Goal: Complete application form

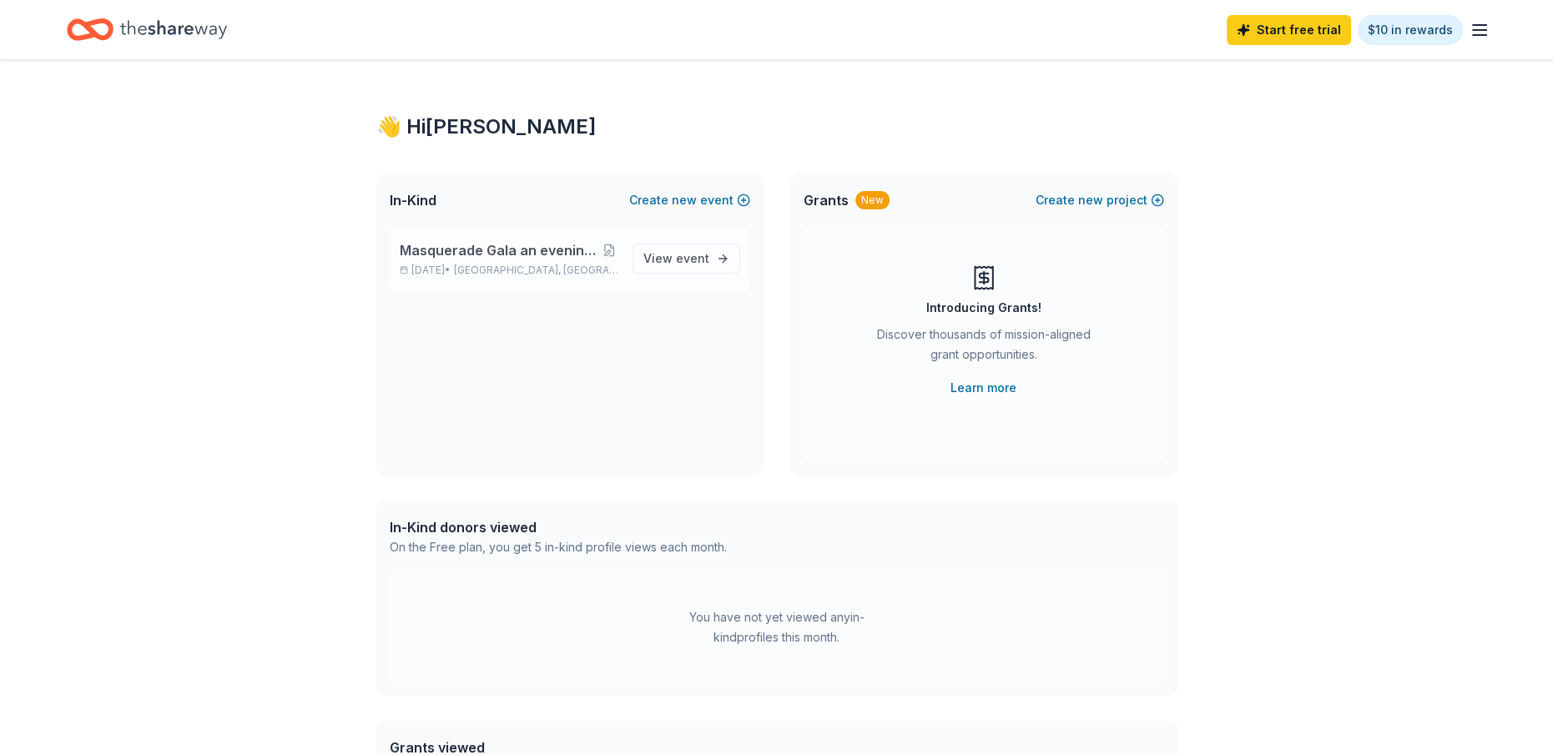
click at [533, 260] on div "Masquerade Gala an evening of mystery and impact [DATE] • [GEOGRAPHIC_DATA], [G…" at bounding box center [509, 258] width 219 height 37
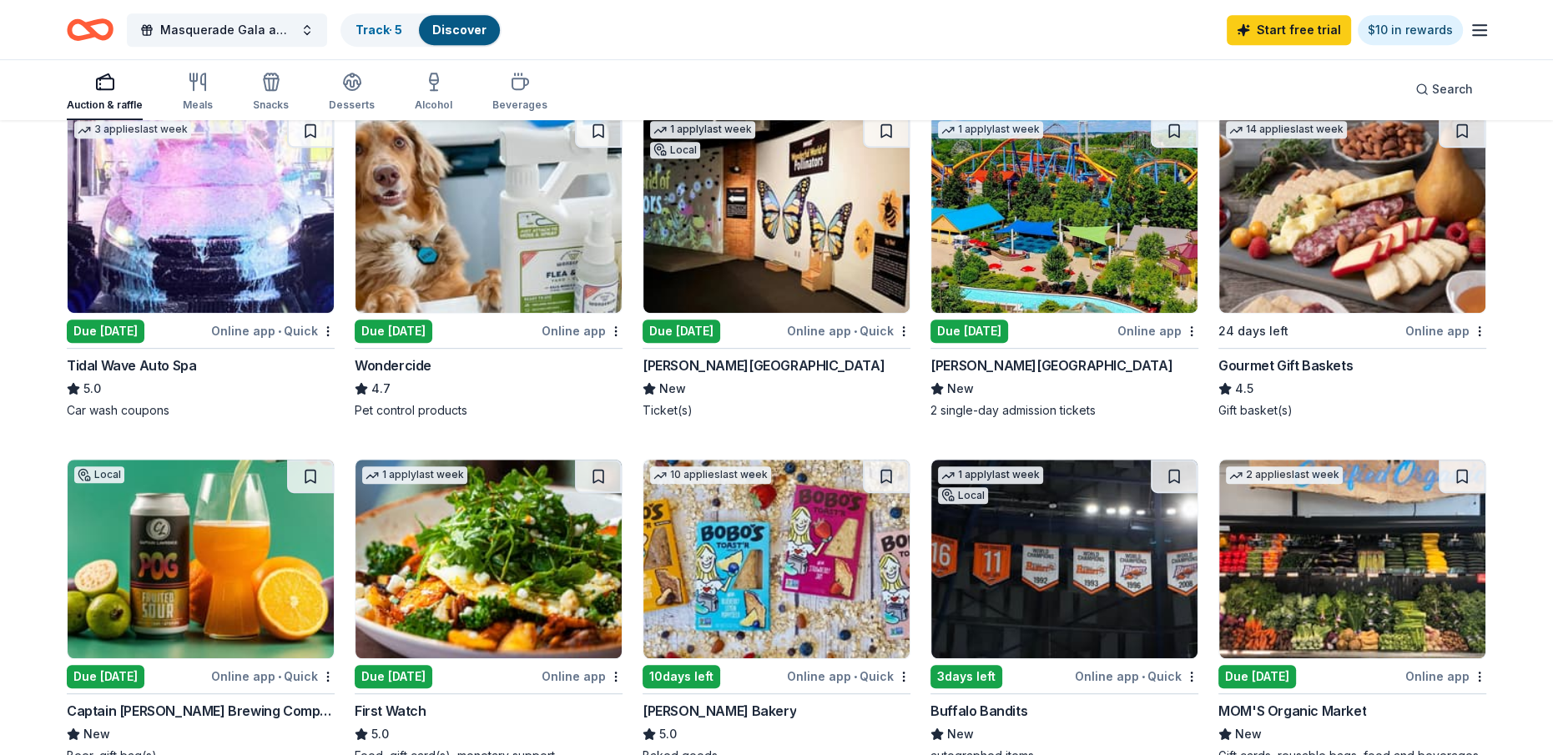
scroll to position [1001, 0]
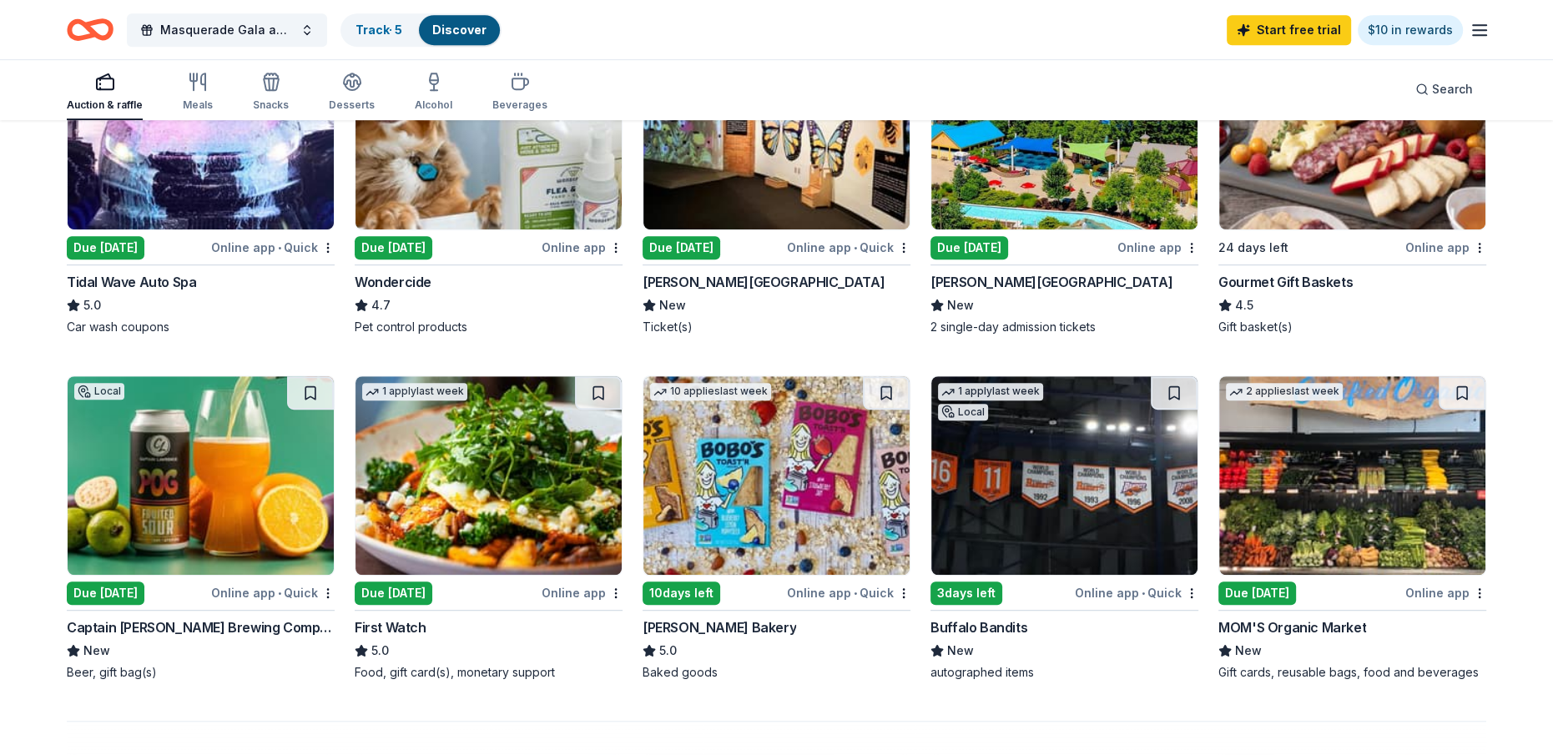
click at [469, 508] on img at bounding box center [488, 475] width 266 height 199
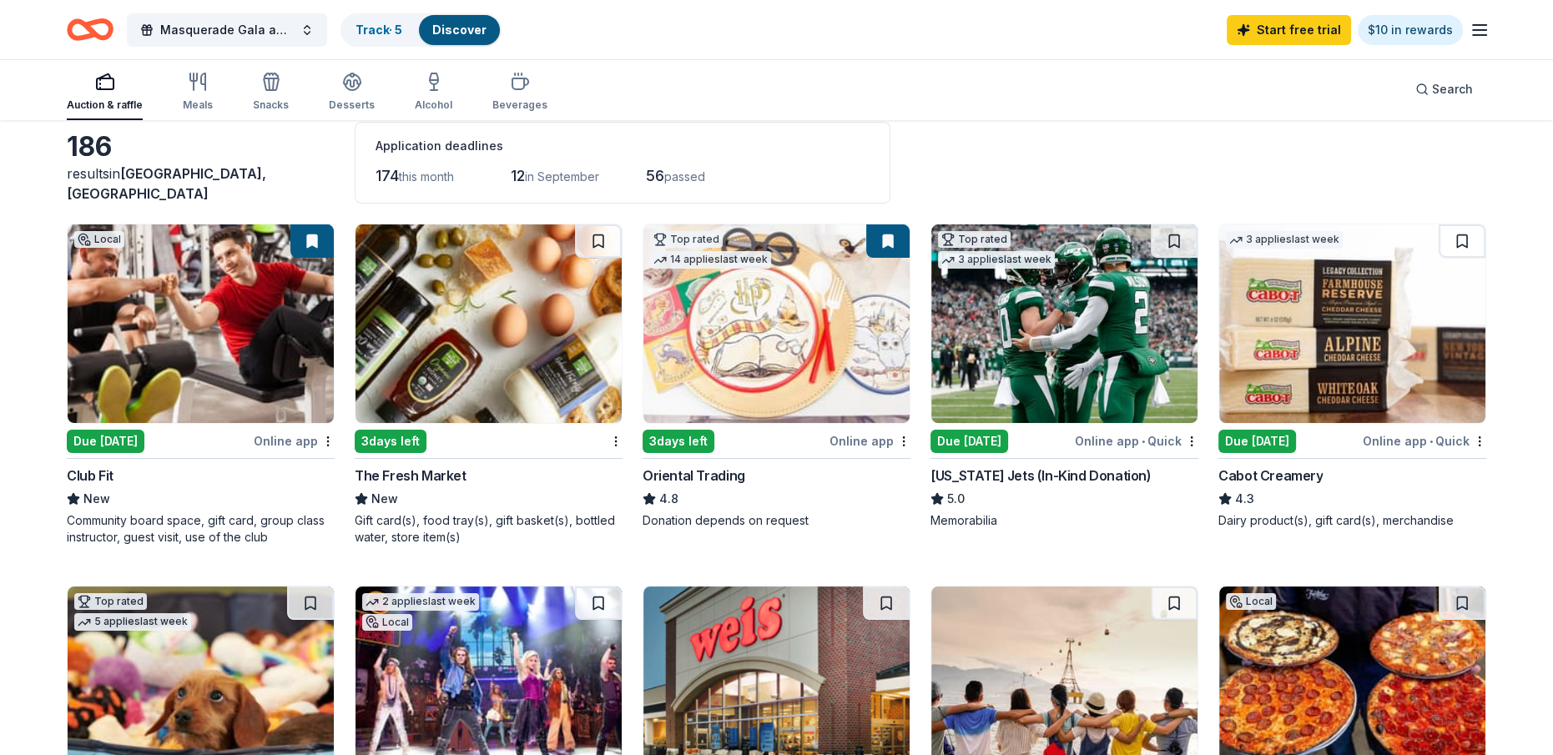
scroll to position [0, 0]
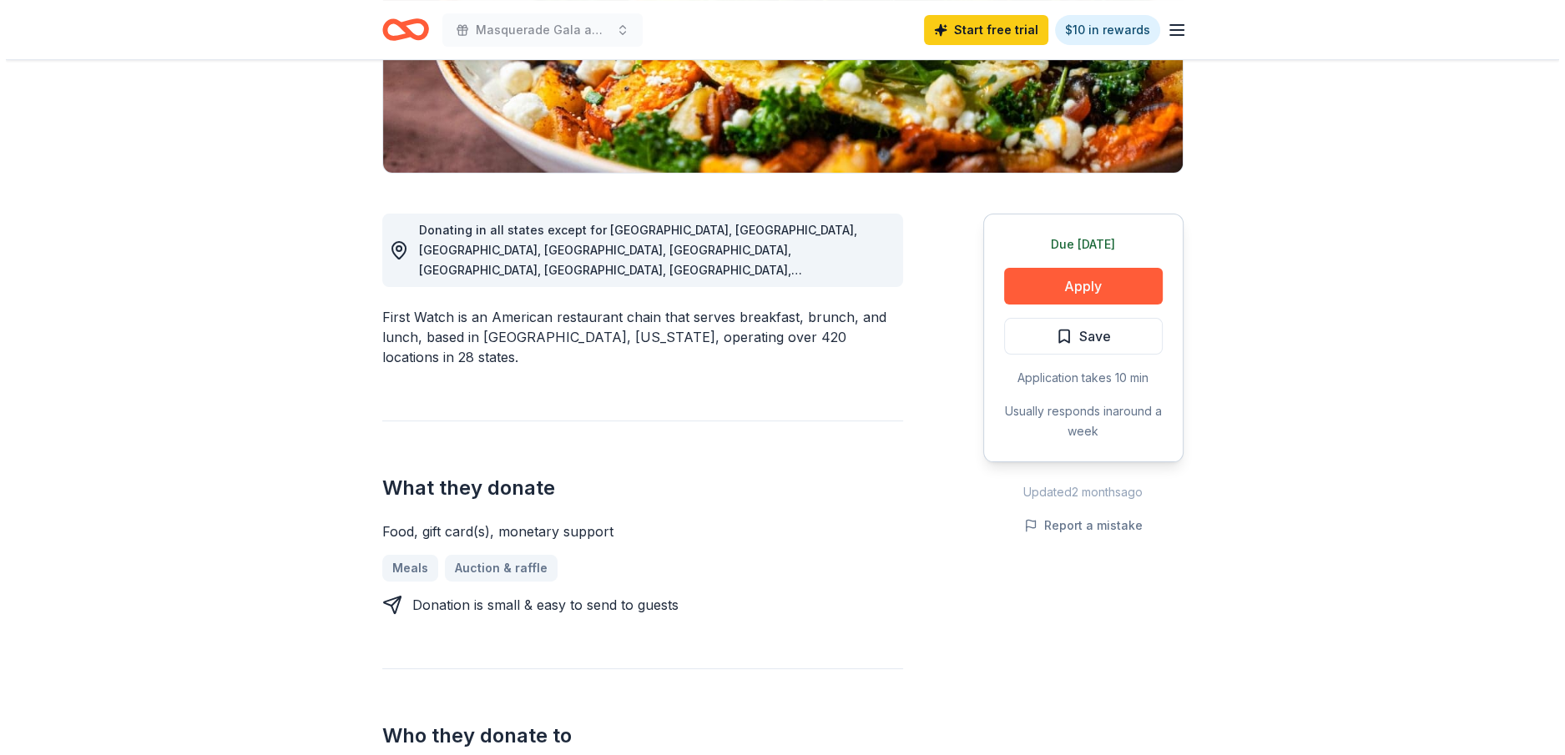
scroll to position [167, 0]
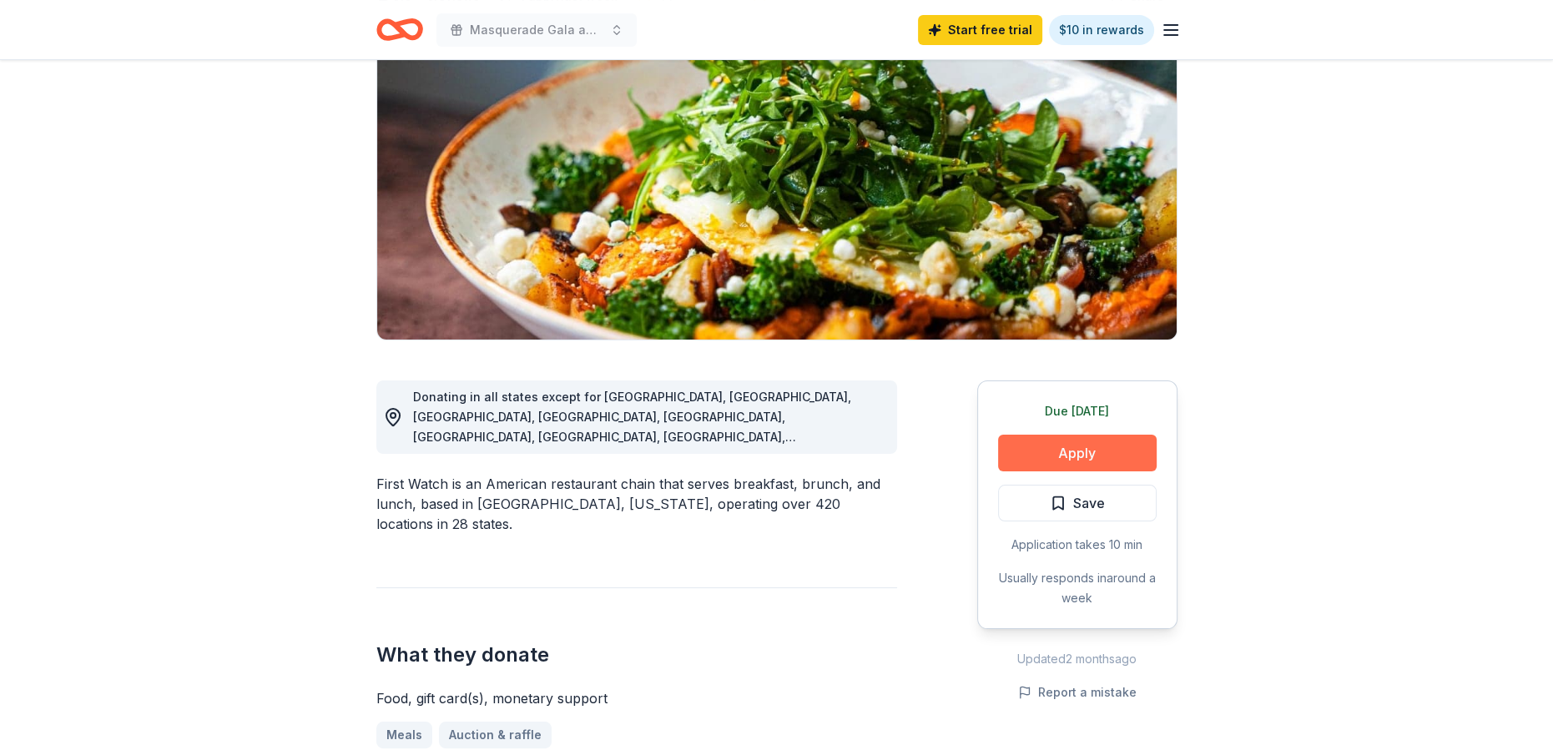
click at [1073, 445] on button "Apply" at bounding box center [1077, 453] width 159 height 37
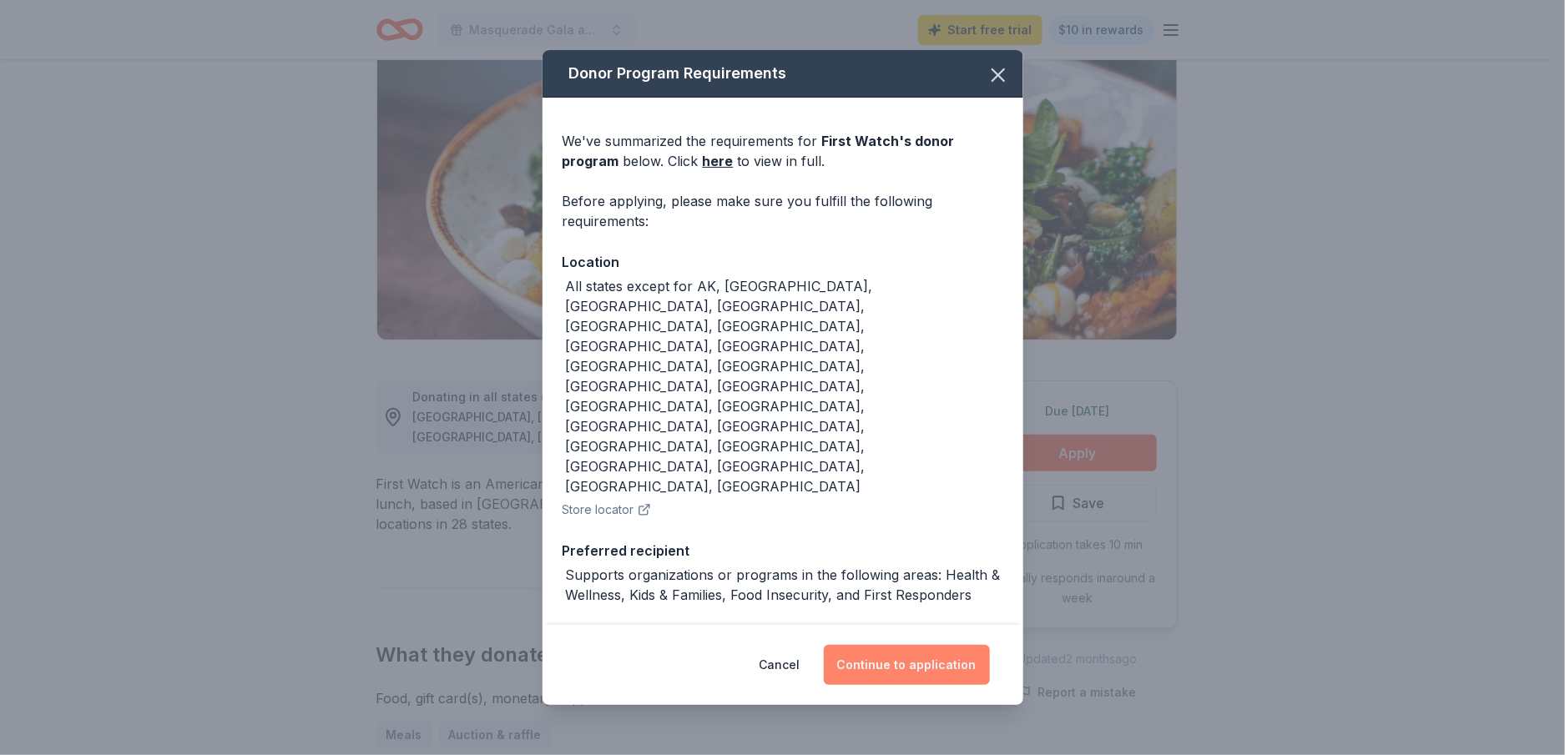
click at [910, 645] on button "Continue to application" at bounding box center [907, 665] width 166 height 40
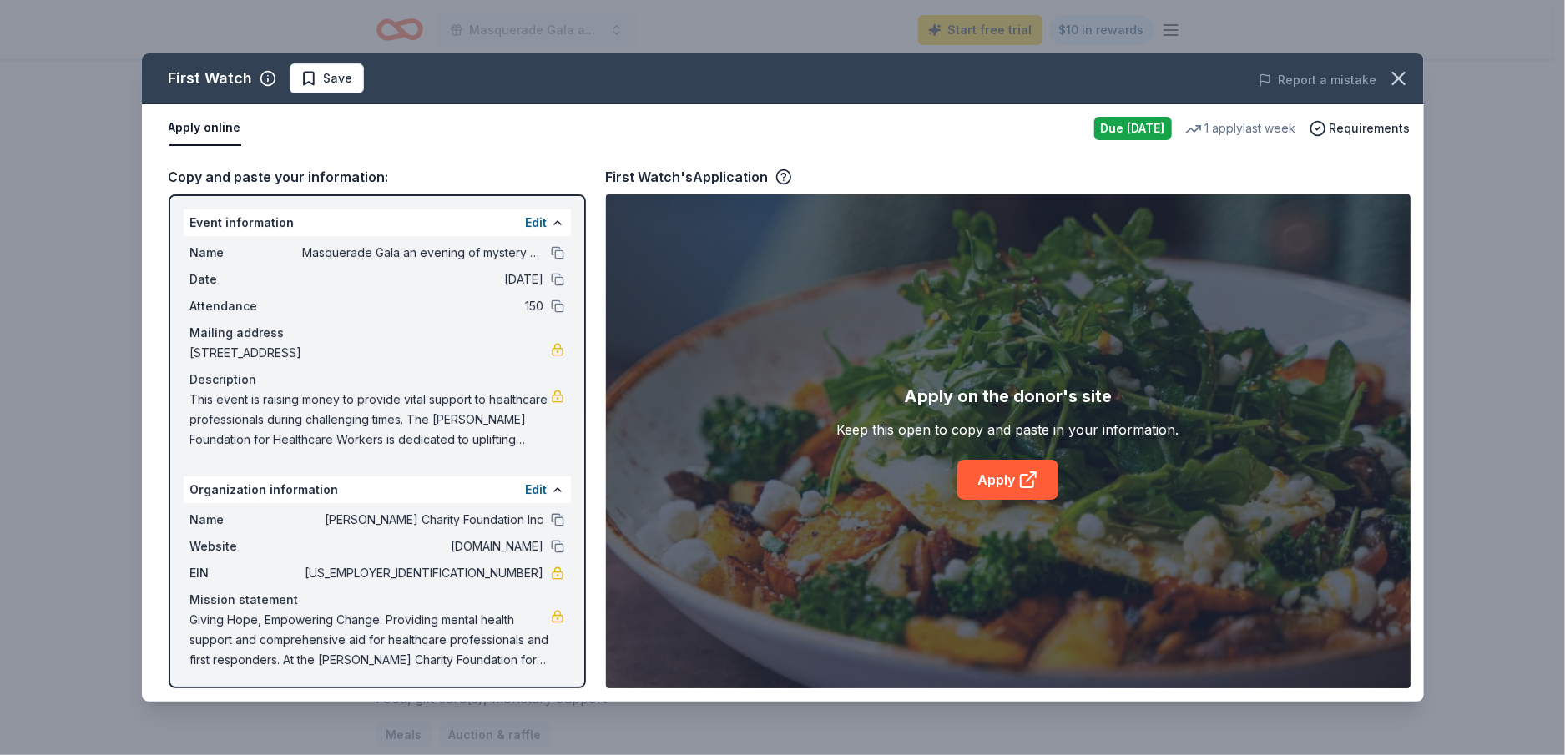
scroll to position [3, 0]
click at [1001, 480] on link "Apply" at bounding box center [1007, 480] width 101 height 40
